Goal: Navigation & Orientation: Understand site structure

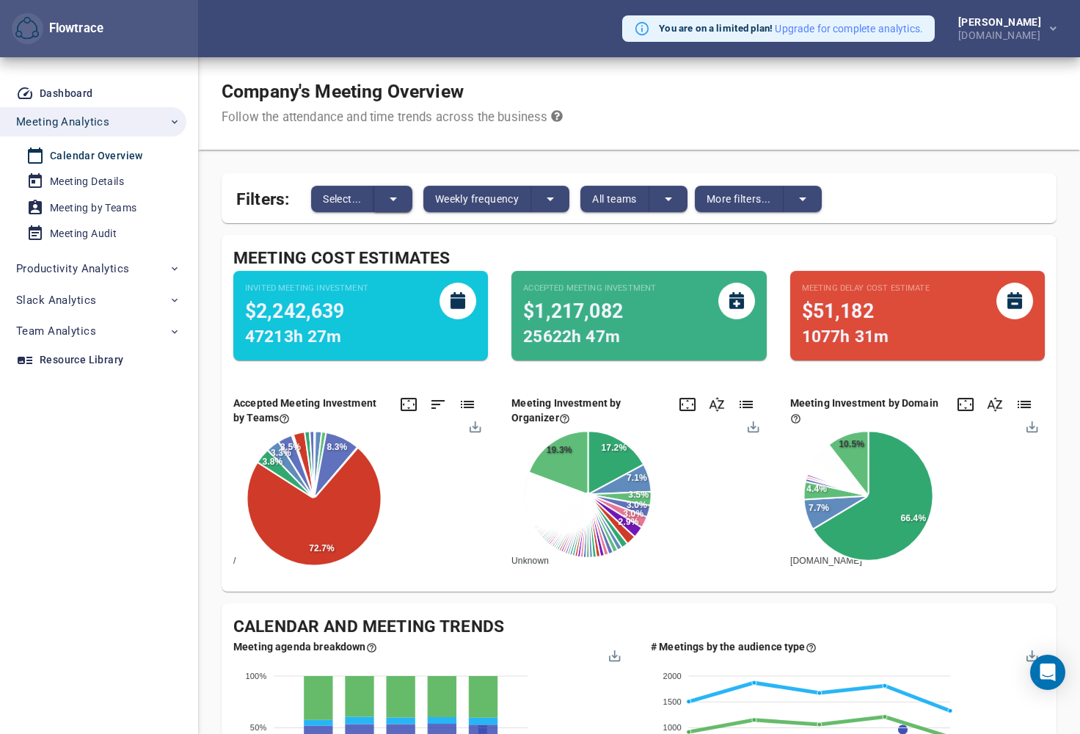
click at [401, 199] on icon "split button" at bounding box center [394, 199] width 18 height 18
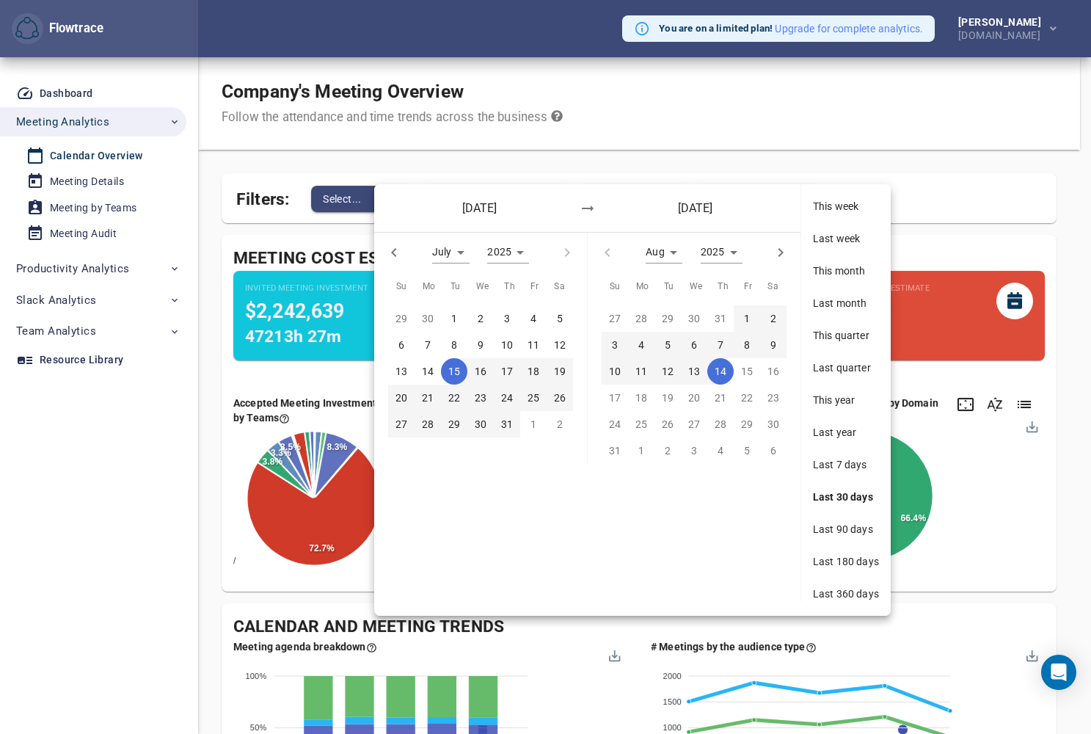
click at [943, 151] on div at bounding box center [545, 367] width 1091 height 734
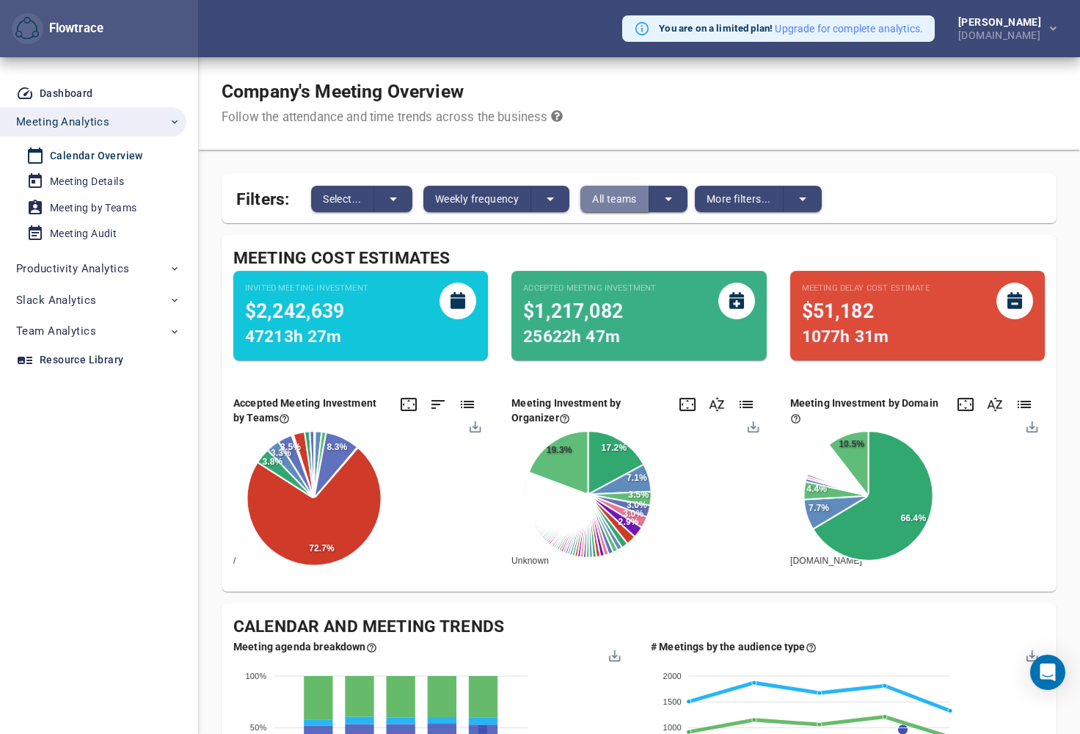
click at [648, 194] on button "All teams" at bounding box center [614, 199] width 69 height 26
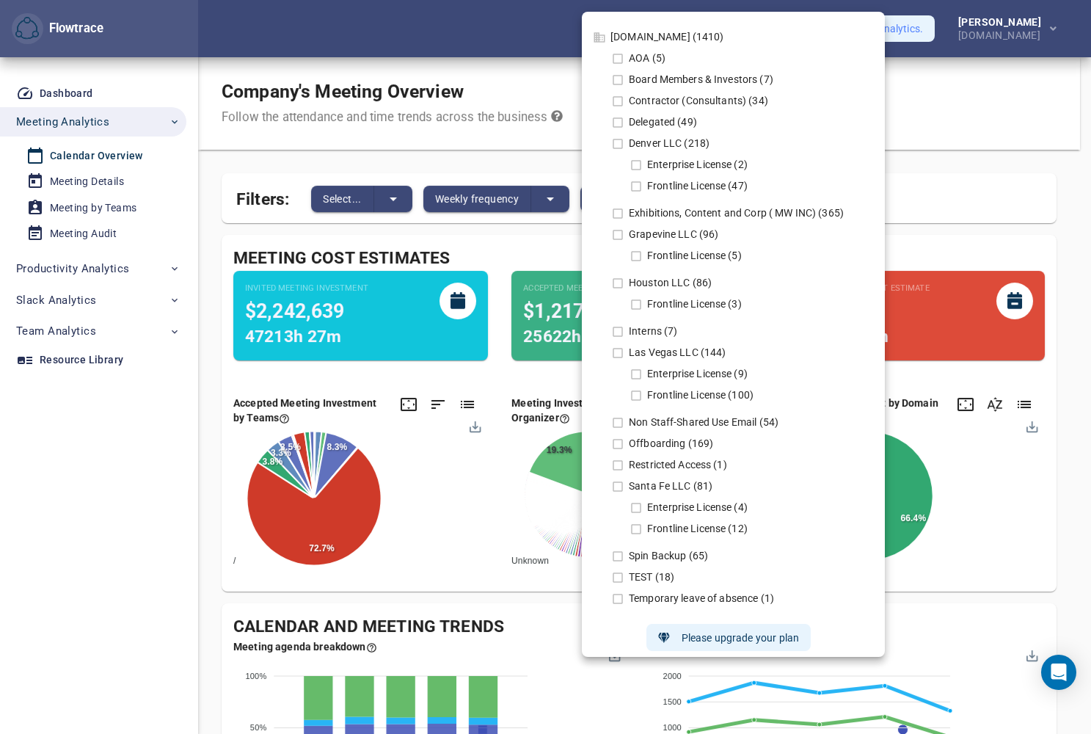
click at [534, 147] on div at bounding box center [545, 367] width 1091 height 734
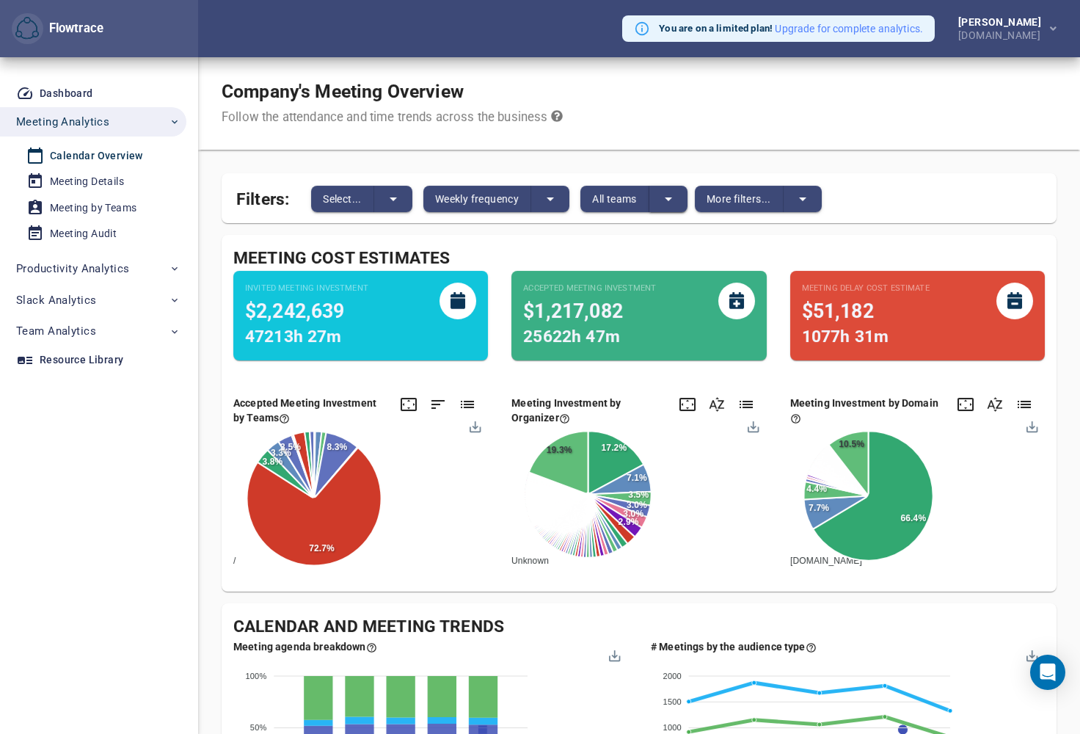
click at [674, 203] on icon "split button" at bounding box center [669, 199] width 18 height 18
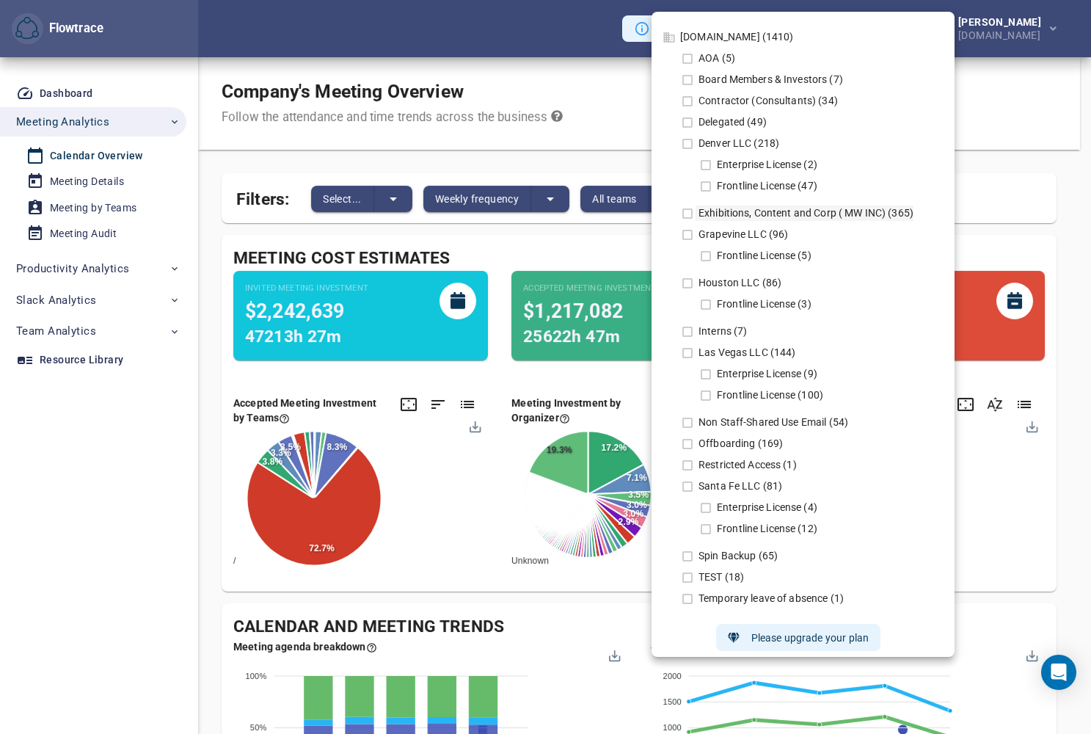
click at [690, 215] on icon at bounding box center [687, 213] width 13 height 13
click at [685, 214] on icon at bounding box center [687, 213] width 13 height 13
click at [1025, 125] on div at bounding box center [545, 367] width 1091 height 734
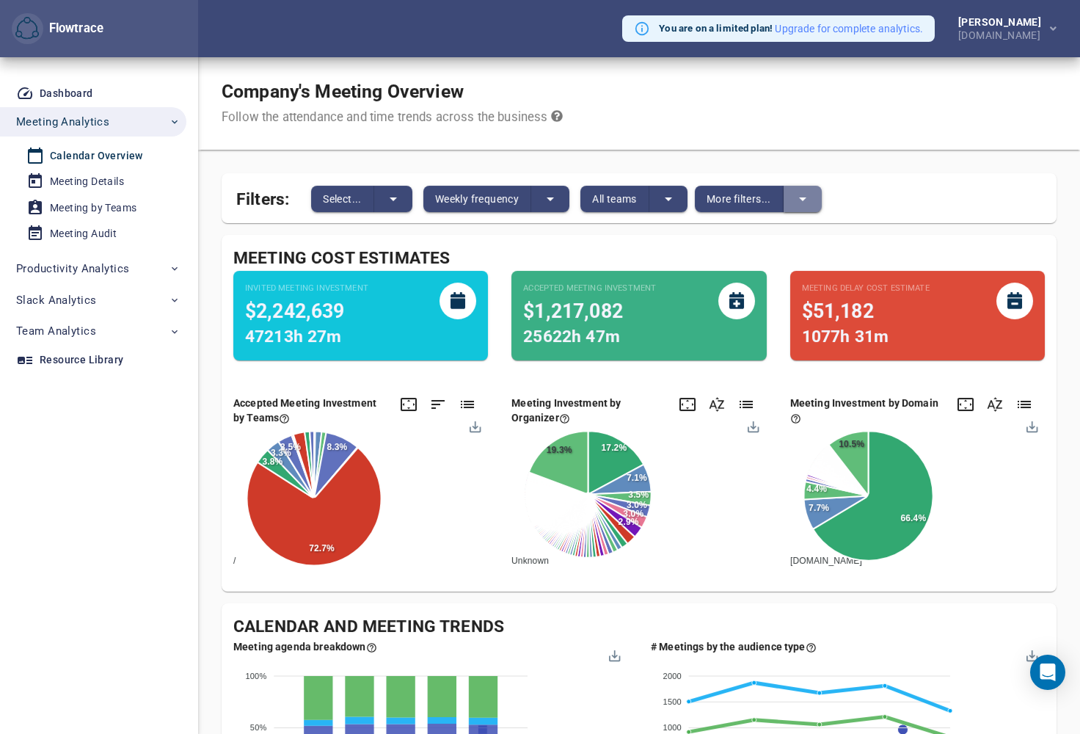
click at [787, 196] on button "split button" at bounding box center [803, 199] width 38 height 26
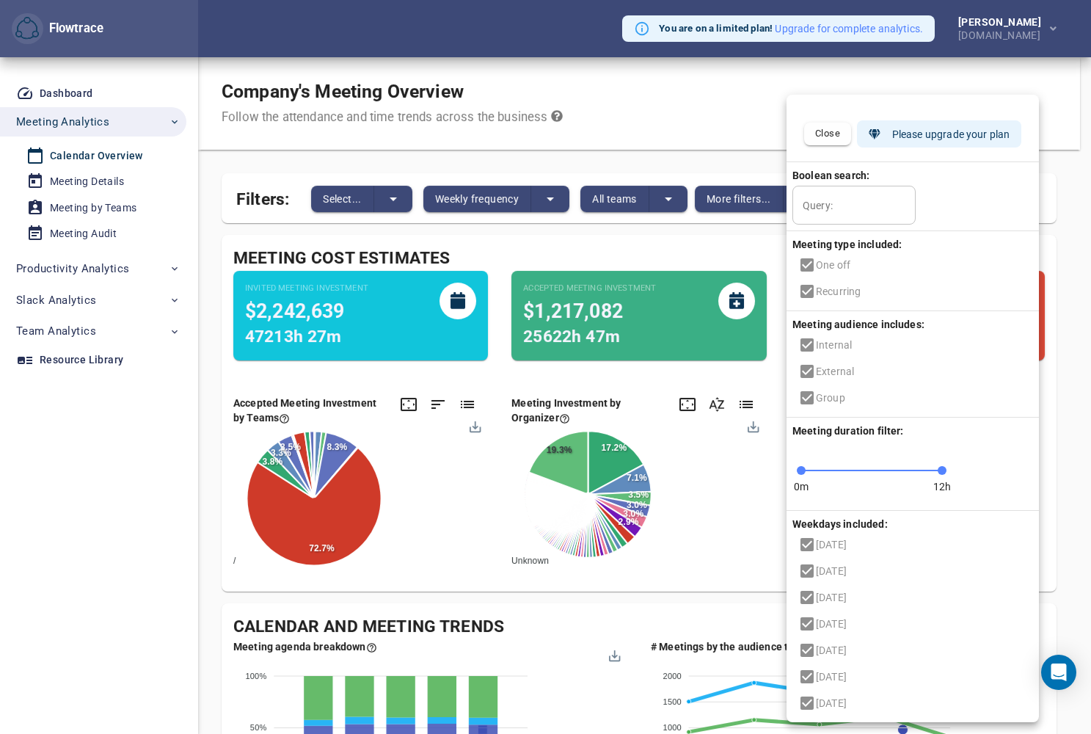
click at [713, 139] on div at bounding box center [545, 367] width 1091 height 734
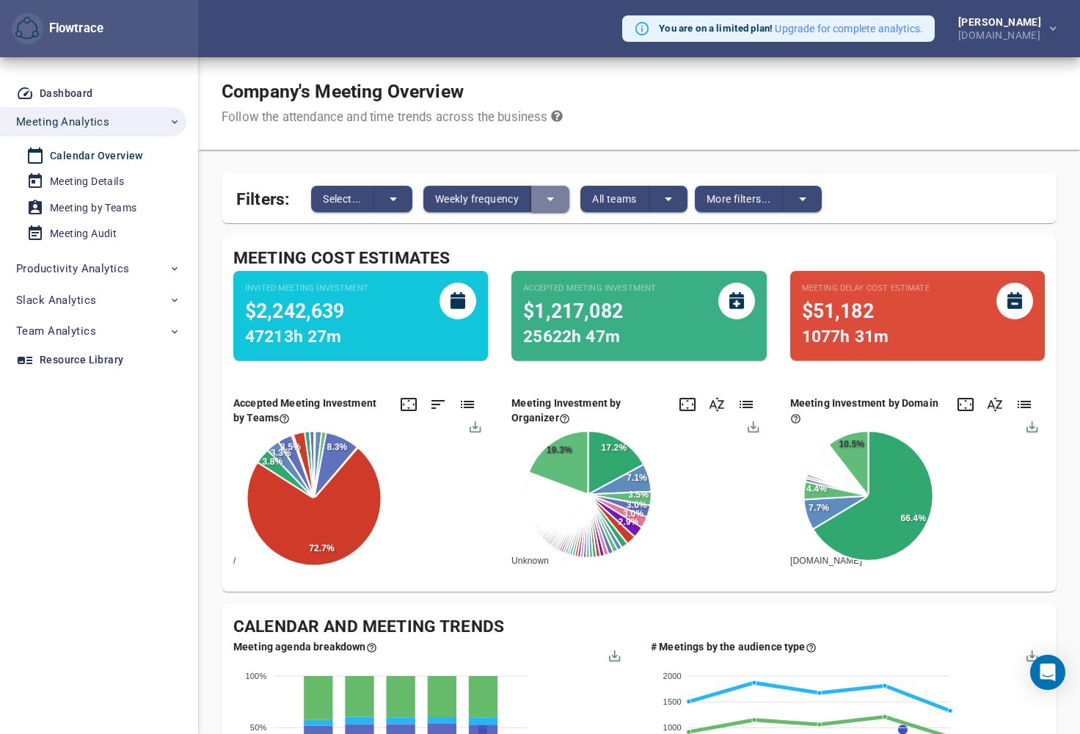
click at [556, 200] on icon "split button" at bounding box center [551, 199] width 18 height 18
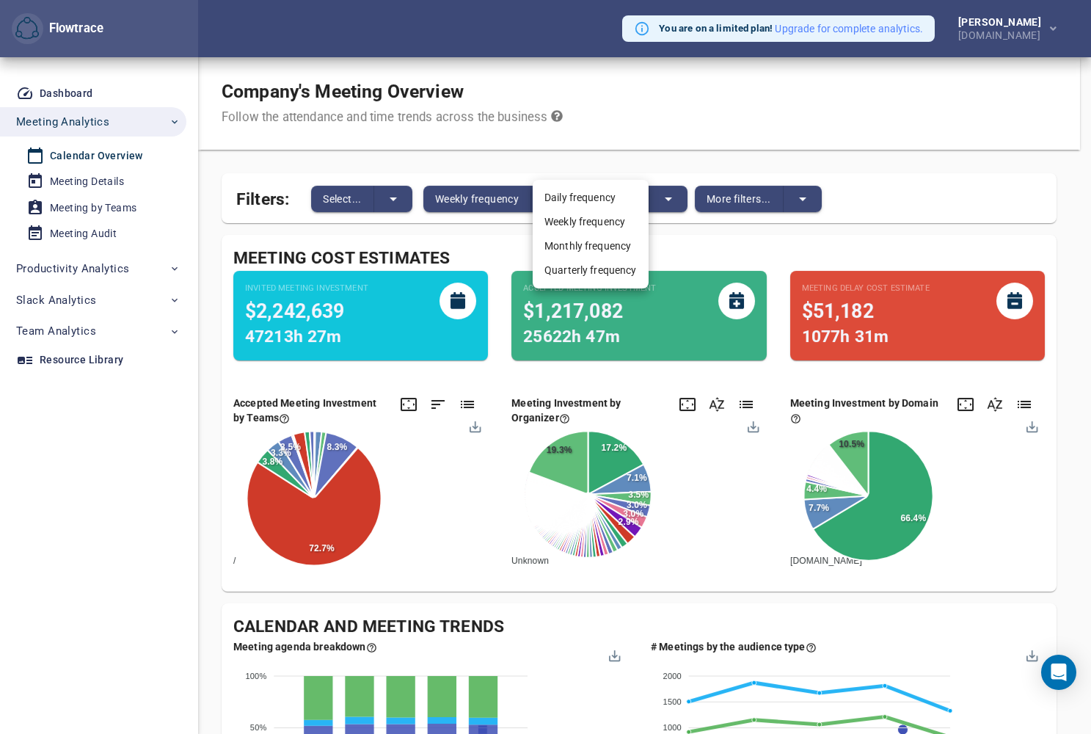
click at [640, 124] on div at bounding box center [545, 367] width 1091 height 734
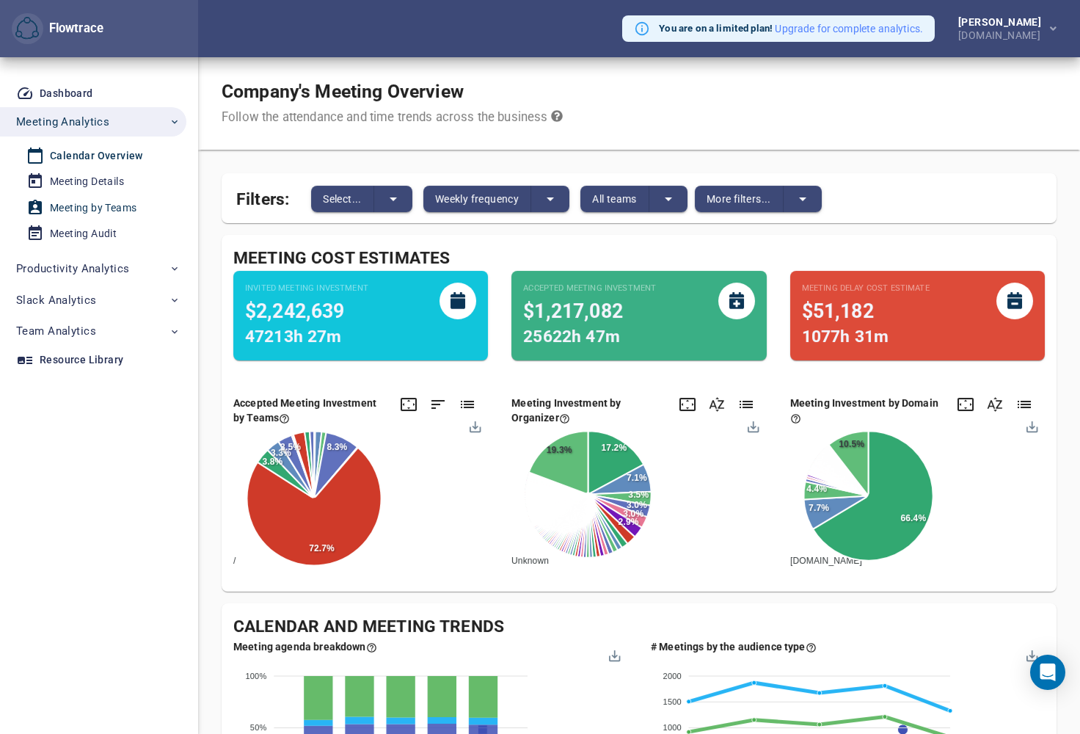
click at [103, 205] on div "Meeting by Teams" at bounding box center [93, 208] width 87 height 18
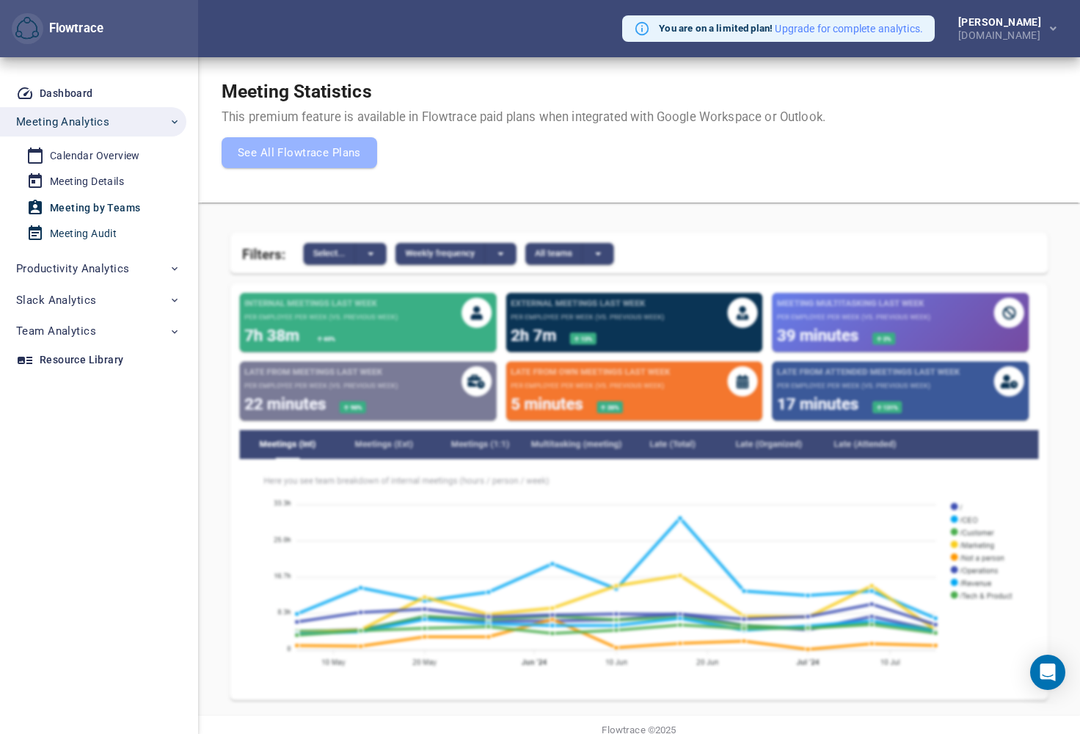
click at [81, 226] on div "Meeting Audit" at bounding box center [83, 234] width 67 height 18
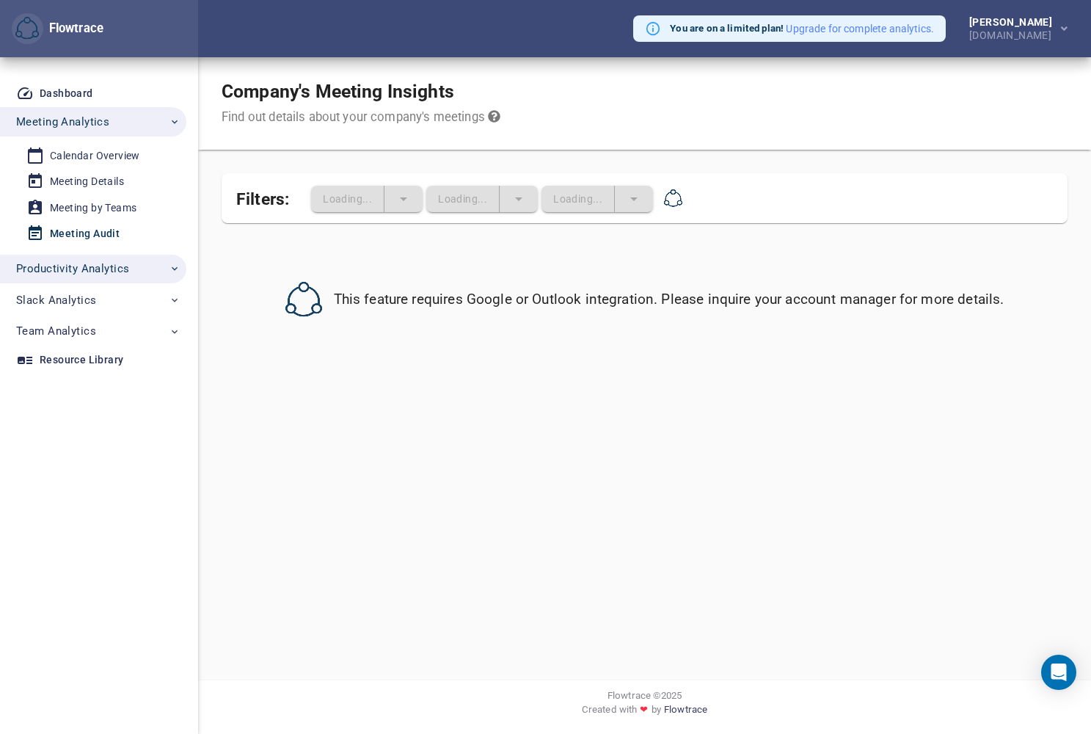
click at [87, 265] on span "Productivity Analytics" at bounding box center [72, 268] width 113 height 19
click at [100, 302] on div "Productivity Overview" at bounding box center [102, 303] width 105 height 18
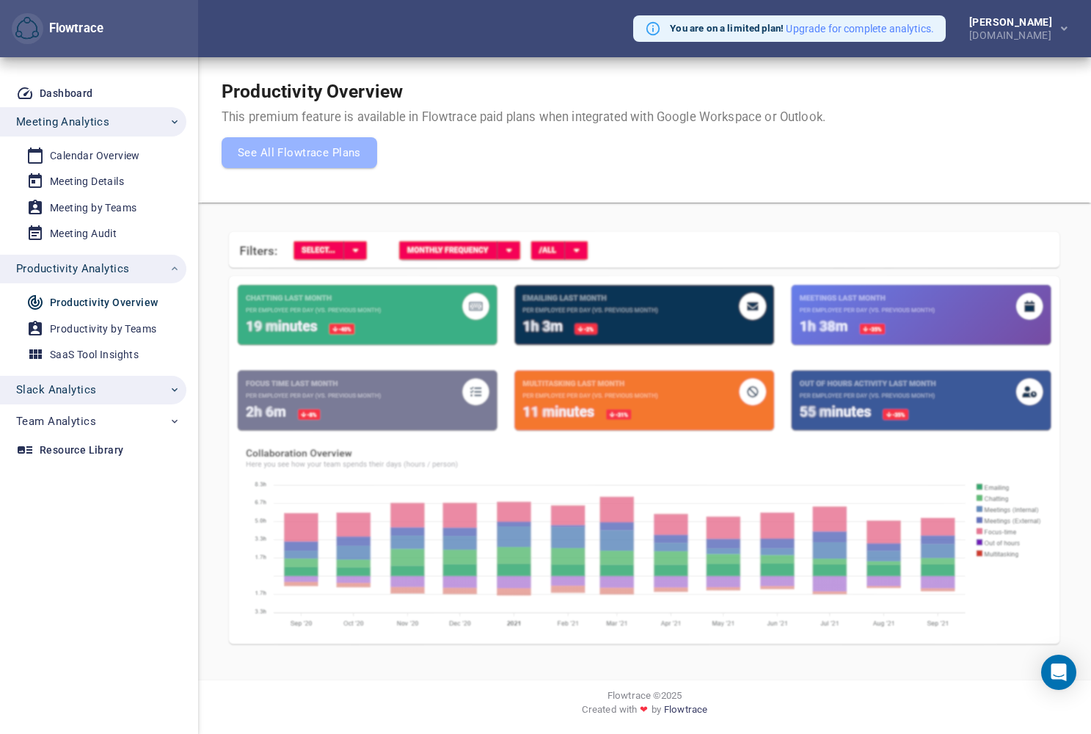
click at [76, 385] on span "Slack Analytics" at bounding box center [56, 389] width 80 height 19
click at [103, 423] on div "Slack Overview" at bounding box center [86, 424] width 73 height 18
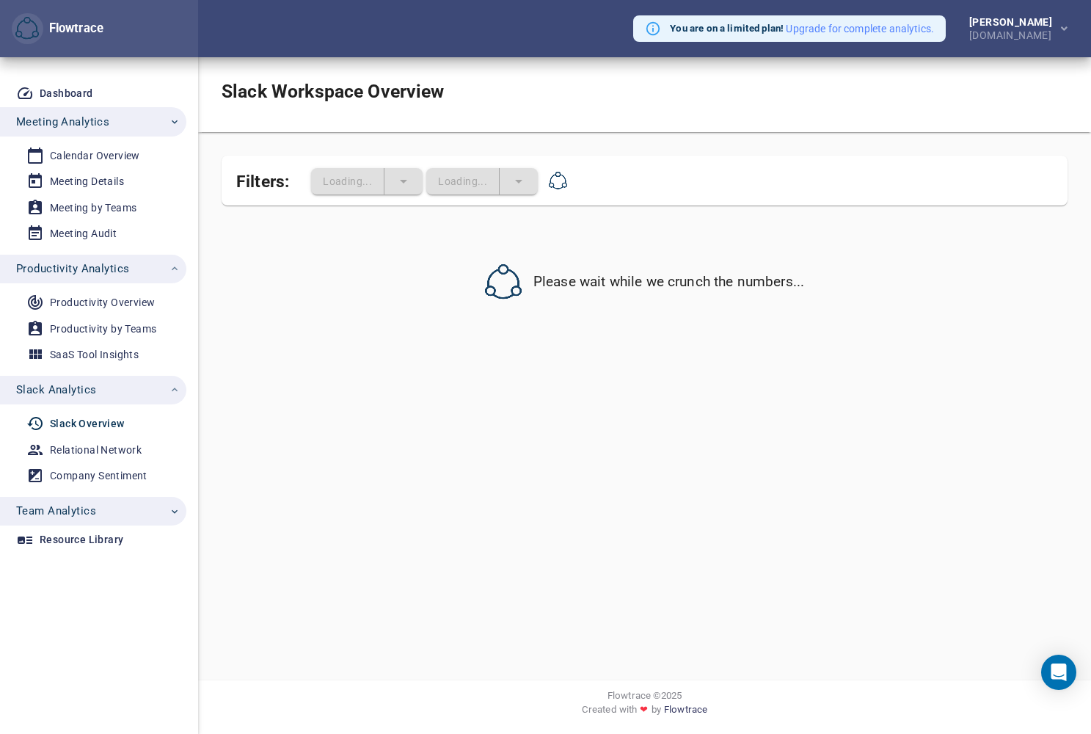
click at [84, 503] on span "Team Analytics" at bounding box center [56, 510] width 80 height 19
